Goal: Task Accomplishment & Management: Manage account settings

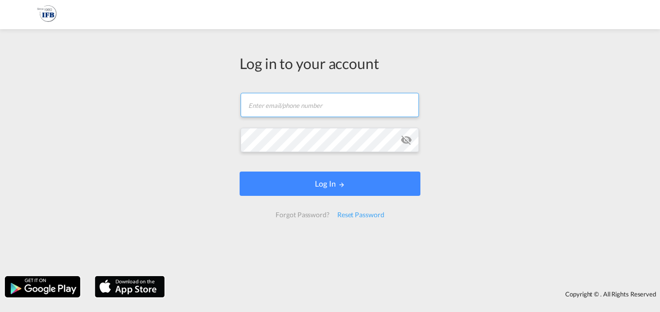
click at [280, 106] on input "text" at bounding box center [330, 105] width 178 height 24
type input "[EMAIL_ADDRESS][DOMAIN_NAME]"
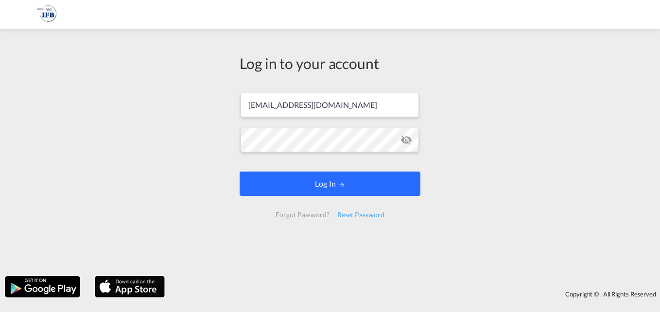
click at [320, 190] on button "Log In" at bounding box center [330, 184] width 181 height 24
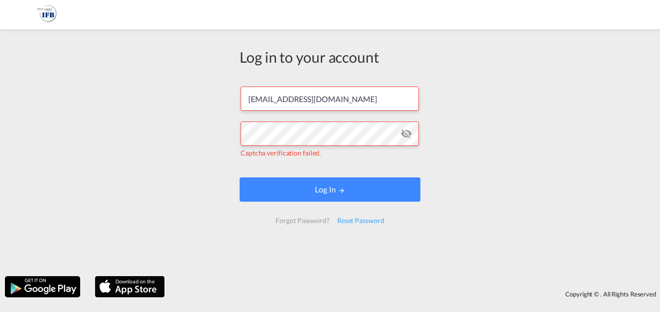
click at [409, 135] on md-icon "icon-eye-off" at bounding box center [406, 134] width 12 height 12
click at [230, 135] on div "Log in to your account [EMAIL_ADDRESS][DOMAIN_NAME] Captcha verification failed…" at bounding box center [330, 152] width 660 height 237
click at [456, 226] on div "Log in to your account [EMAIL_ADDRESS][DOMAIN_NAME] Captcha verification failed…" at bounding box center [330, 152] width 660 height 237
click at [221, 142] on div "Log in to your account [EMAIL_ADDRESS][DOMAIN_NAME] Captcha verification failed…" at bounding box center [330, 152] width 660 height 237
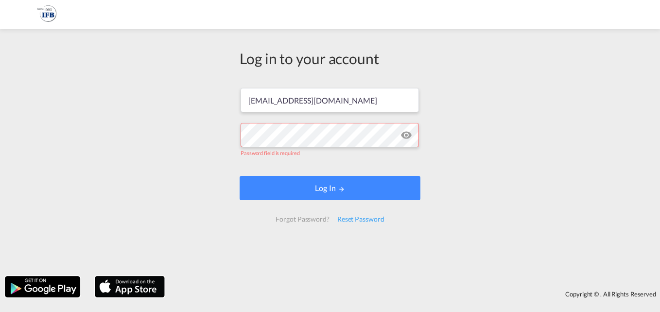
click at [306, 219] on div "Forgot Password?" at bounding box center [302, 218] width 61 height 17
click at [345, 221] on div "Reset Password" at bounding box center [360, 218] width 55 height 17
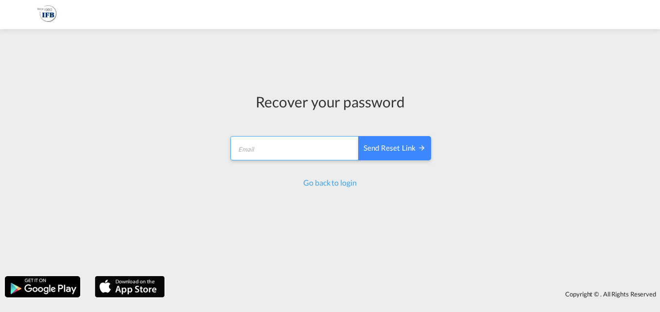
click at [254, 148] on input "email" at bounding box center [294, 148] width 129 height 24
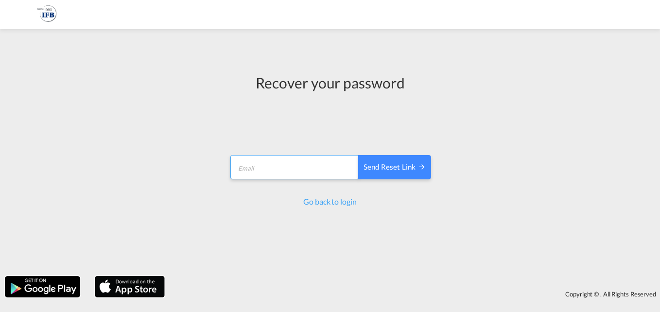
type input "[EMAIL_ADDRESS][DOMAIN_NAME]"
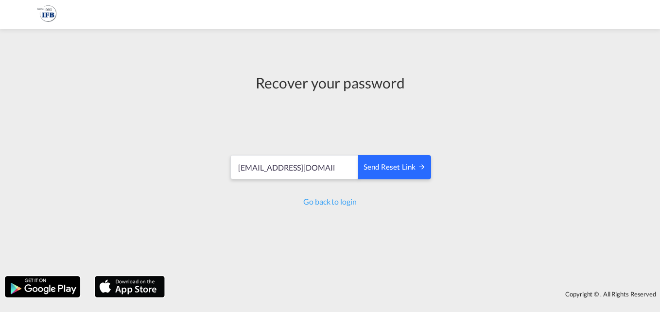
click at [380, 169] on div "Send reset link" at bounding box center [395, 167] width 62 height 11
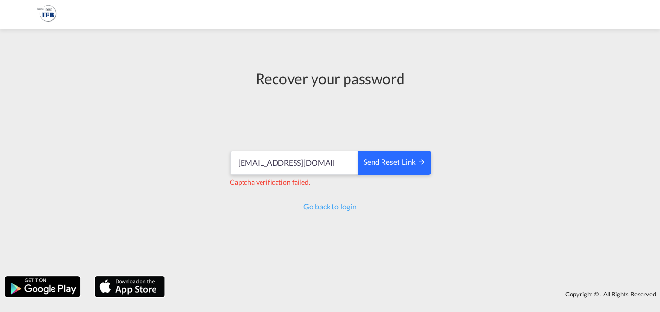
click at [398, 162] on div "Send reset link" at bounding box center [395, 162] width 62 height 11
